Goal: Information Seeking & Learning: Learn about a topic

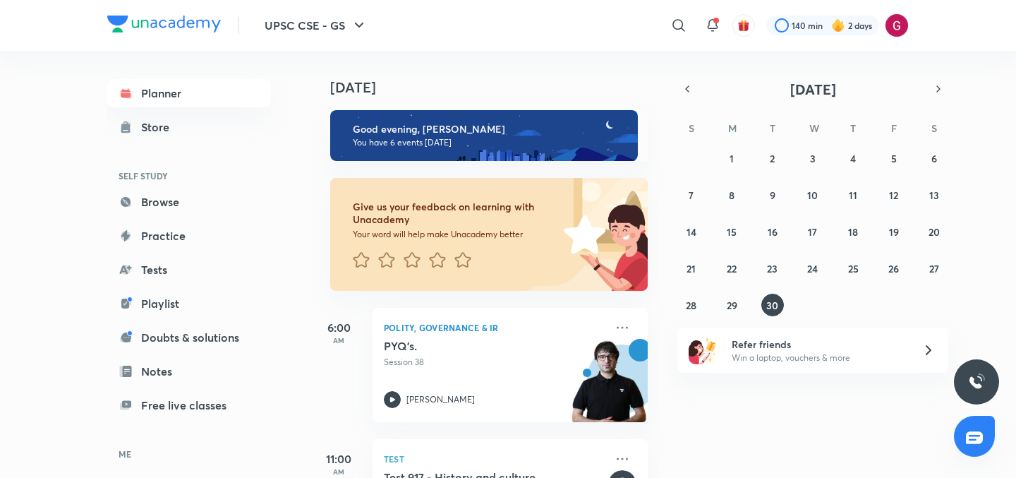
click at [655, 284] on div "[DATE] Good evening, [PERSON_NAME] You have 6 events [DATE] Give us your feedba…" at bounding box center [484, 264] width 349 height 427
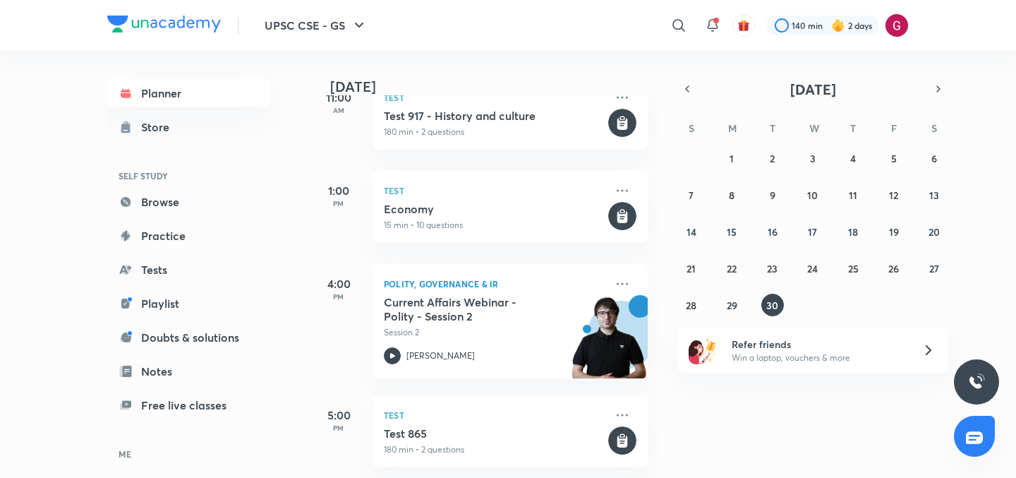
scroll to position [367, 0]
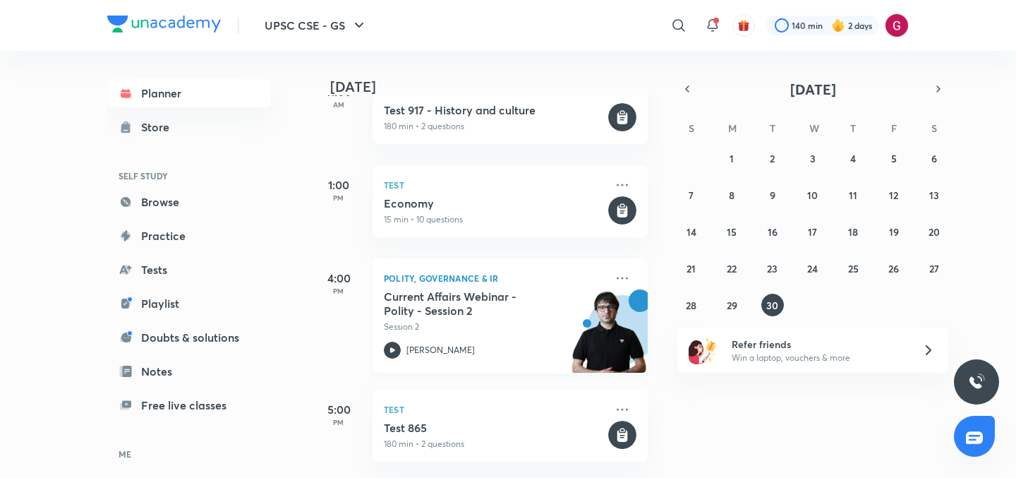
click at [457, 303] on h5 "Current Affairs Webinar - Polity - Session 2" at bounding box center [472, 303] width 176 height 28
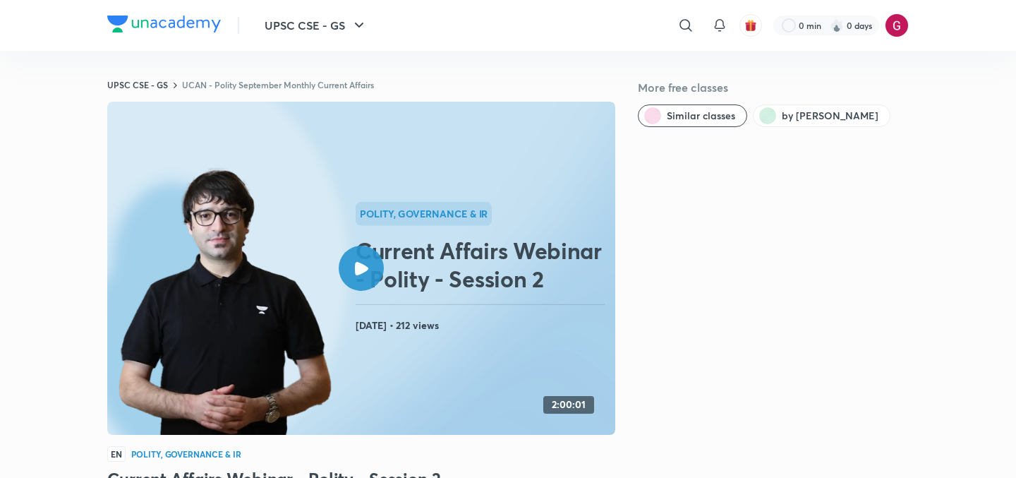
click at [365, 262] on icon at bounding box center [361, 268] width 13 height 13
